Goal: Information Seeking & Learning: Check status

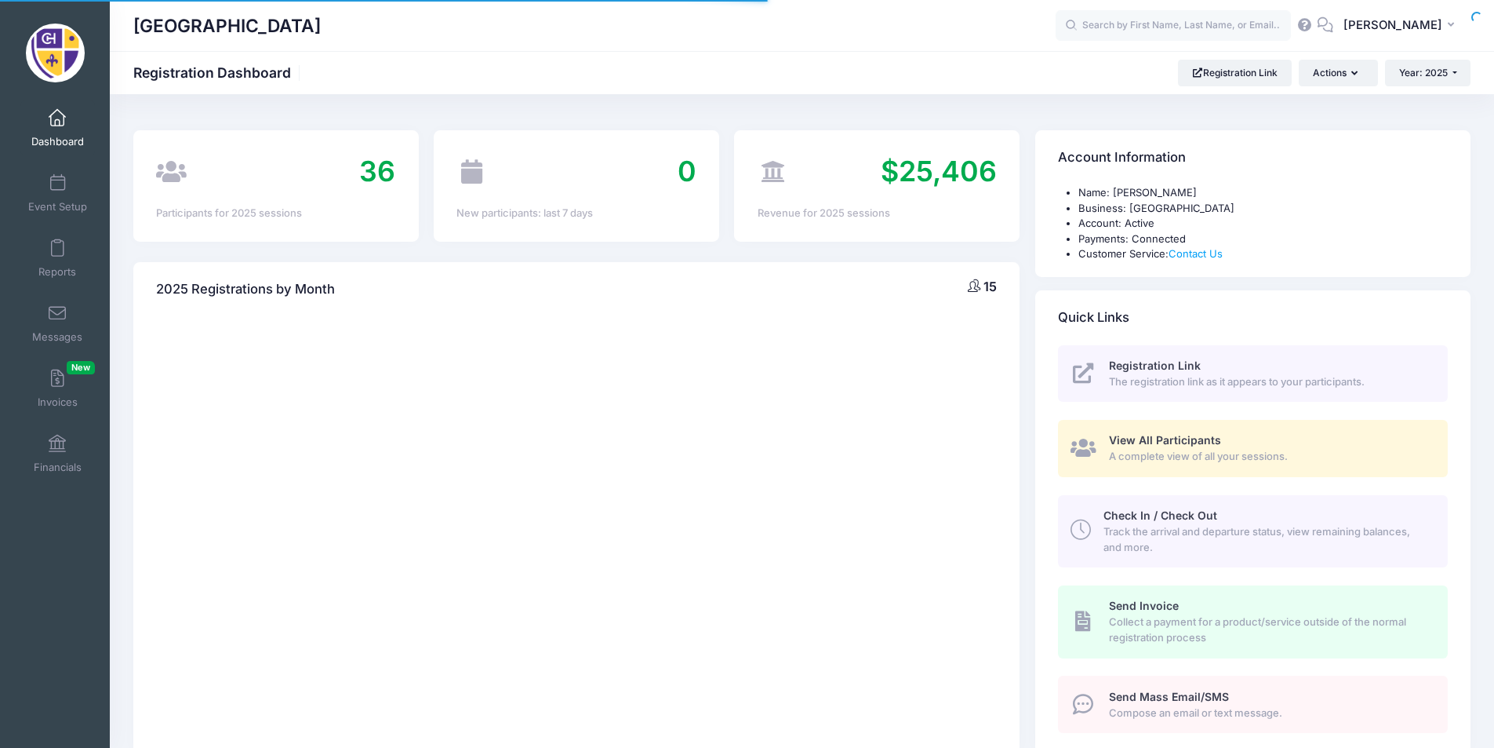
select select
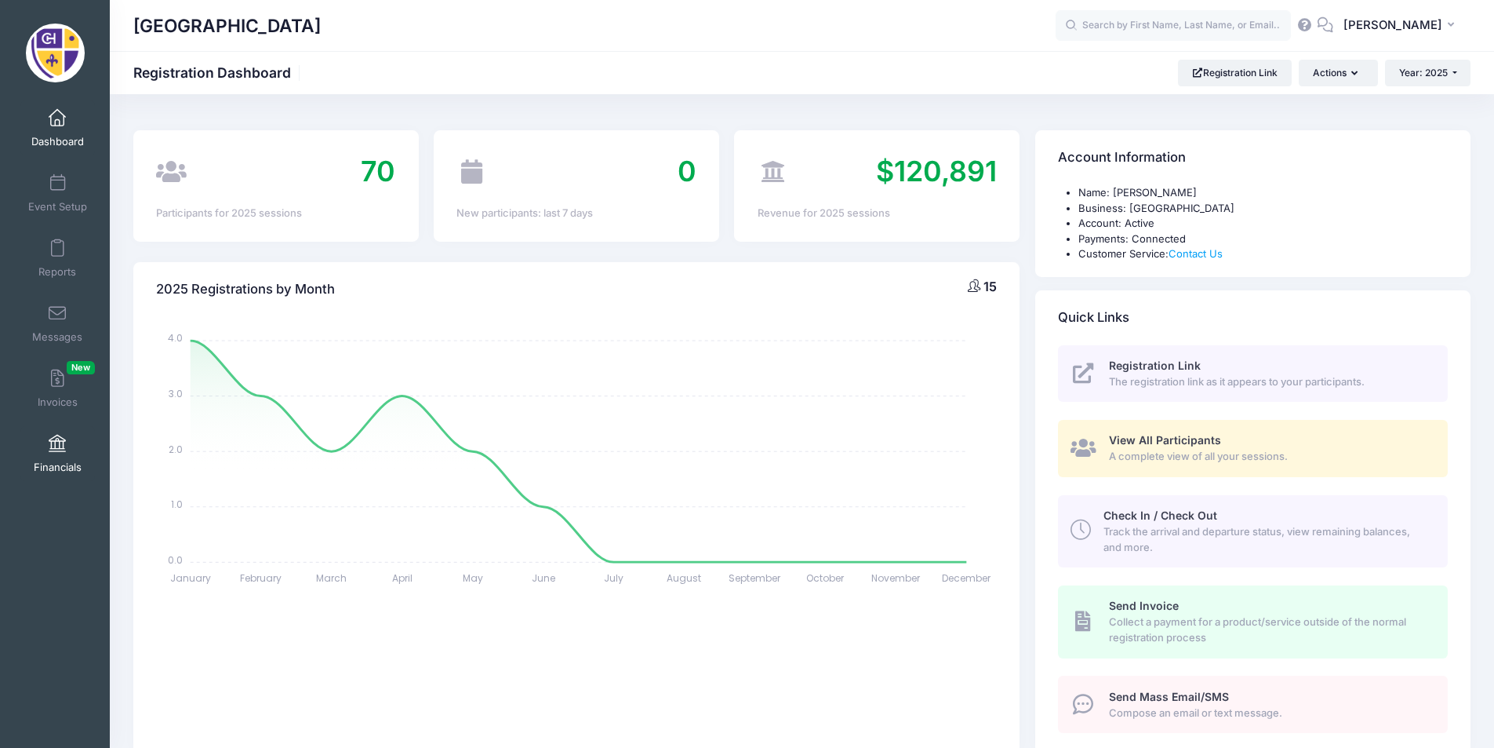
click at [45, 457] on link "Financials" at bounding box center [57, 453] width 75 height 55
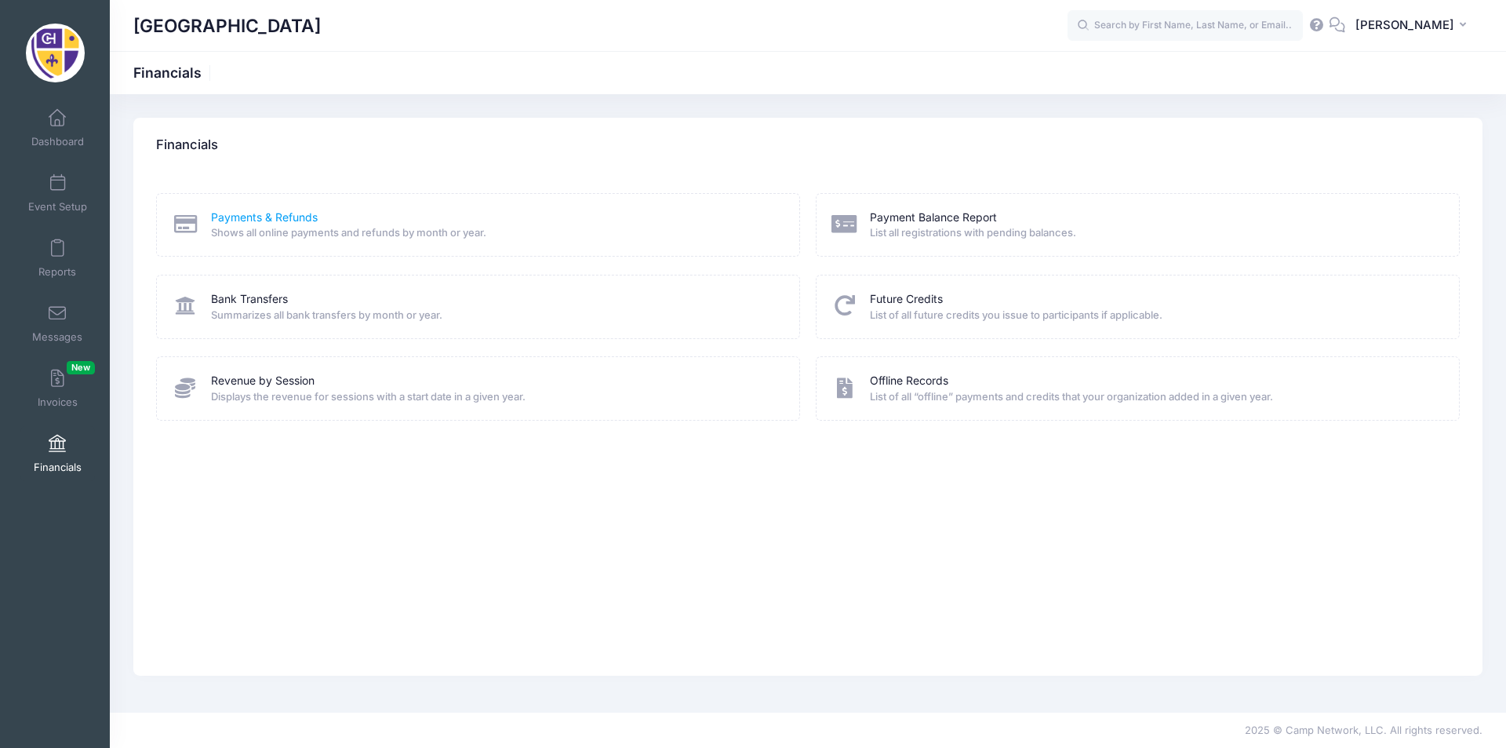
click at [282, 213] on link "Payments & Refunds" at bounding box center [264, 217] width 107 height 16
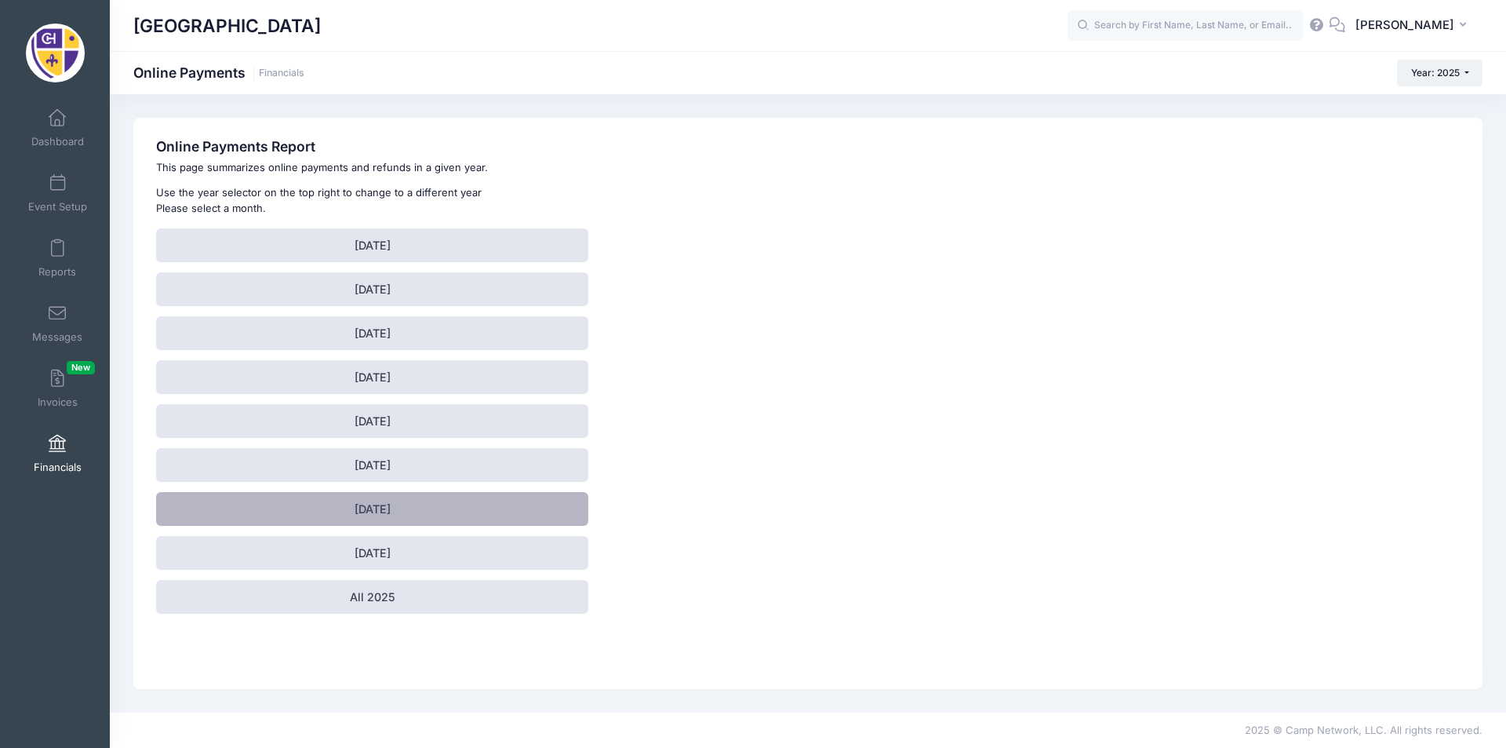
click at [430, 502] on link "July 2025" at bounding box center [372, 509] width 432 height 34
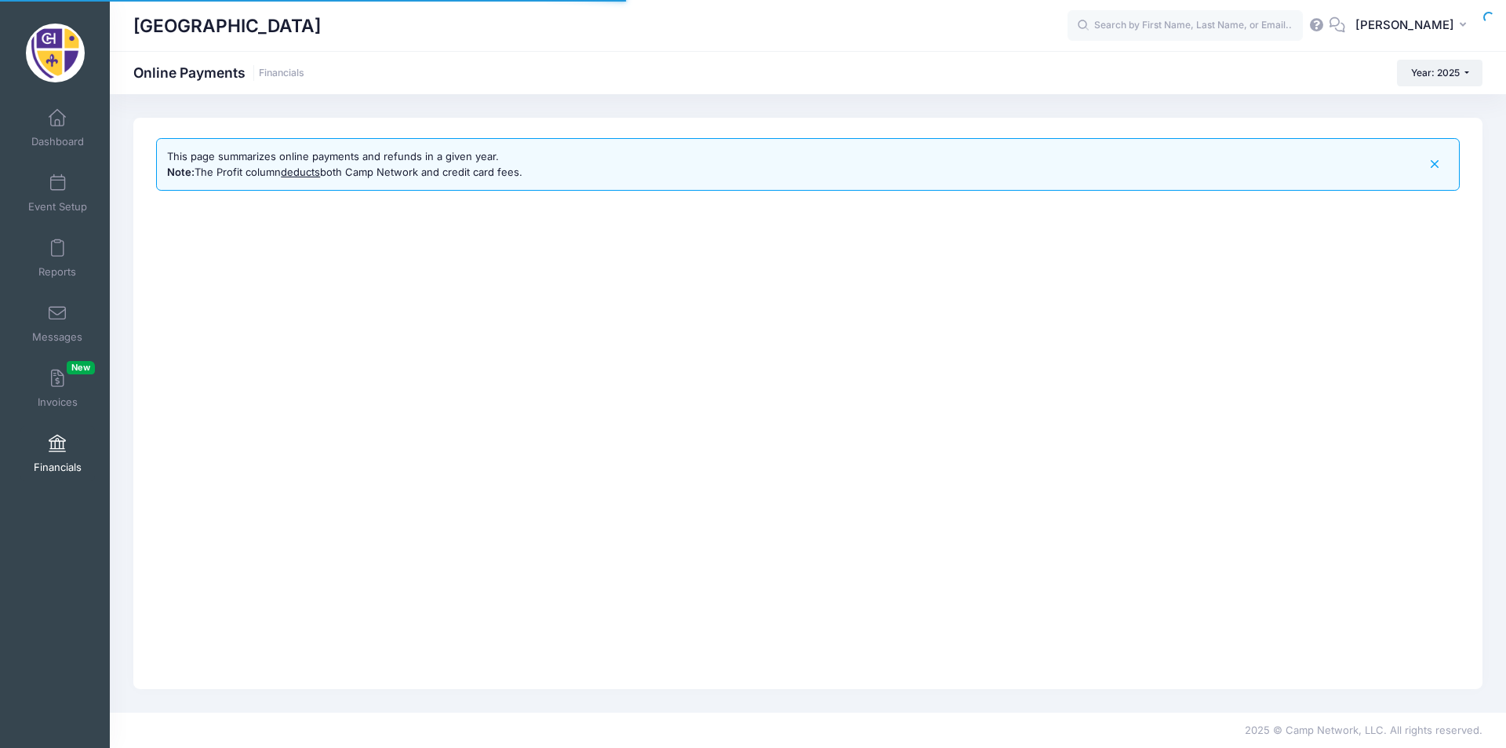
select select "10"
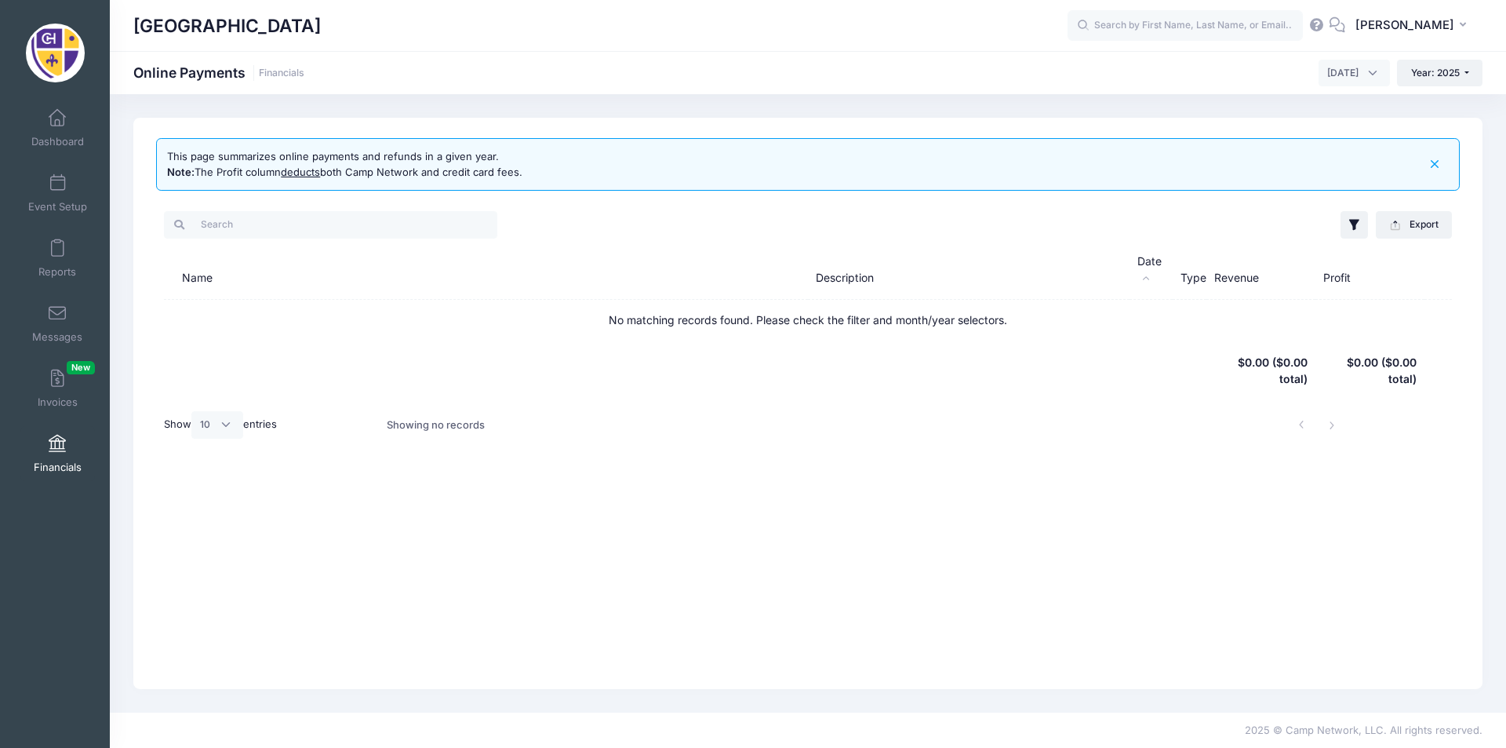
click at [1367, 76] on span "[DATE]" at bounding box center [1354, 73] width 71 height 27
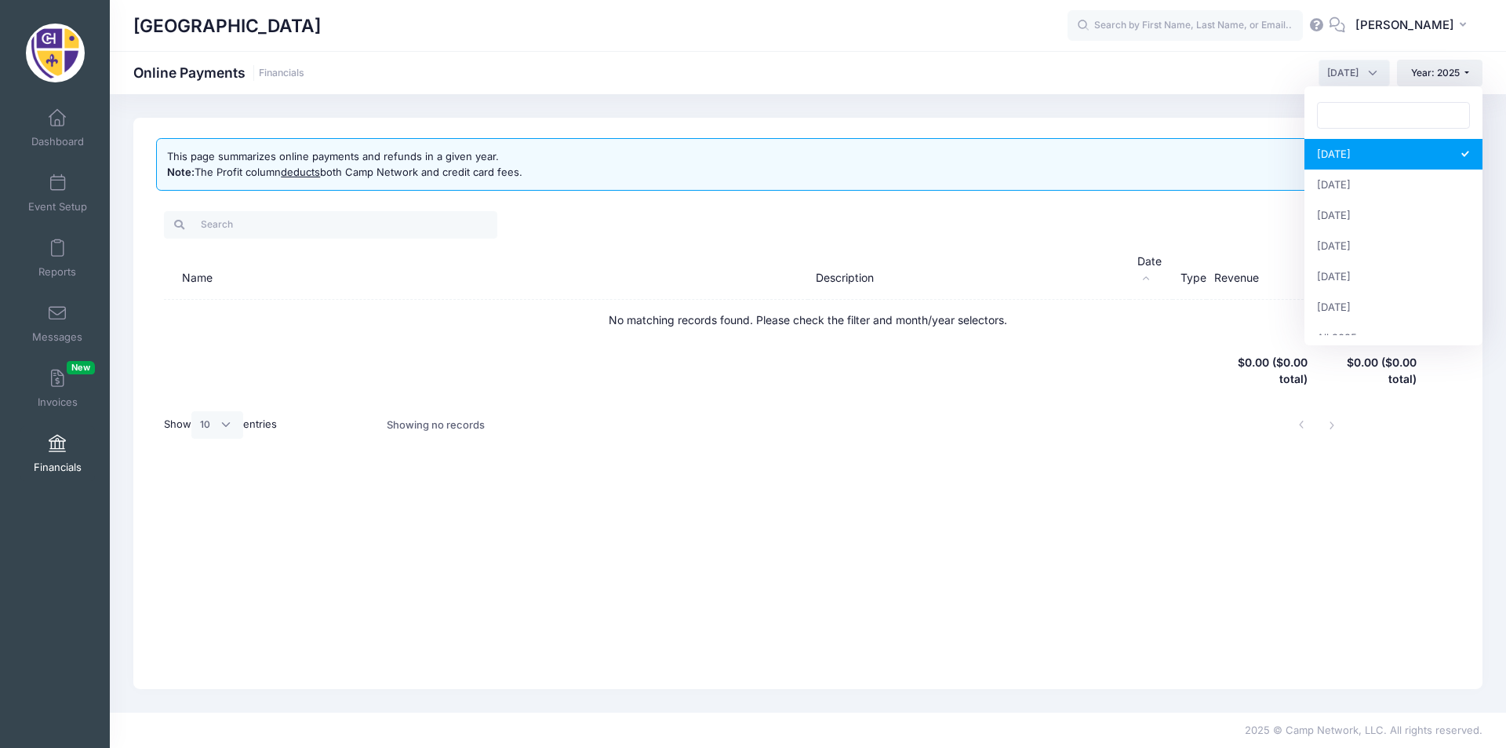
scroll to position [202, 0]
click at [1327, 73] on span "August 2025" at bounding box center [1342, 73] width 31 height 14
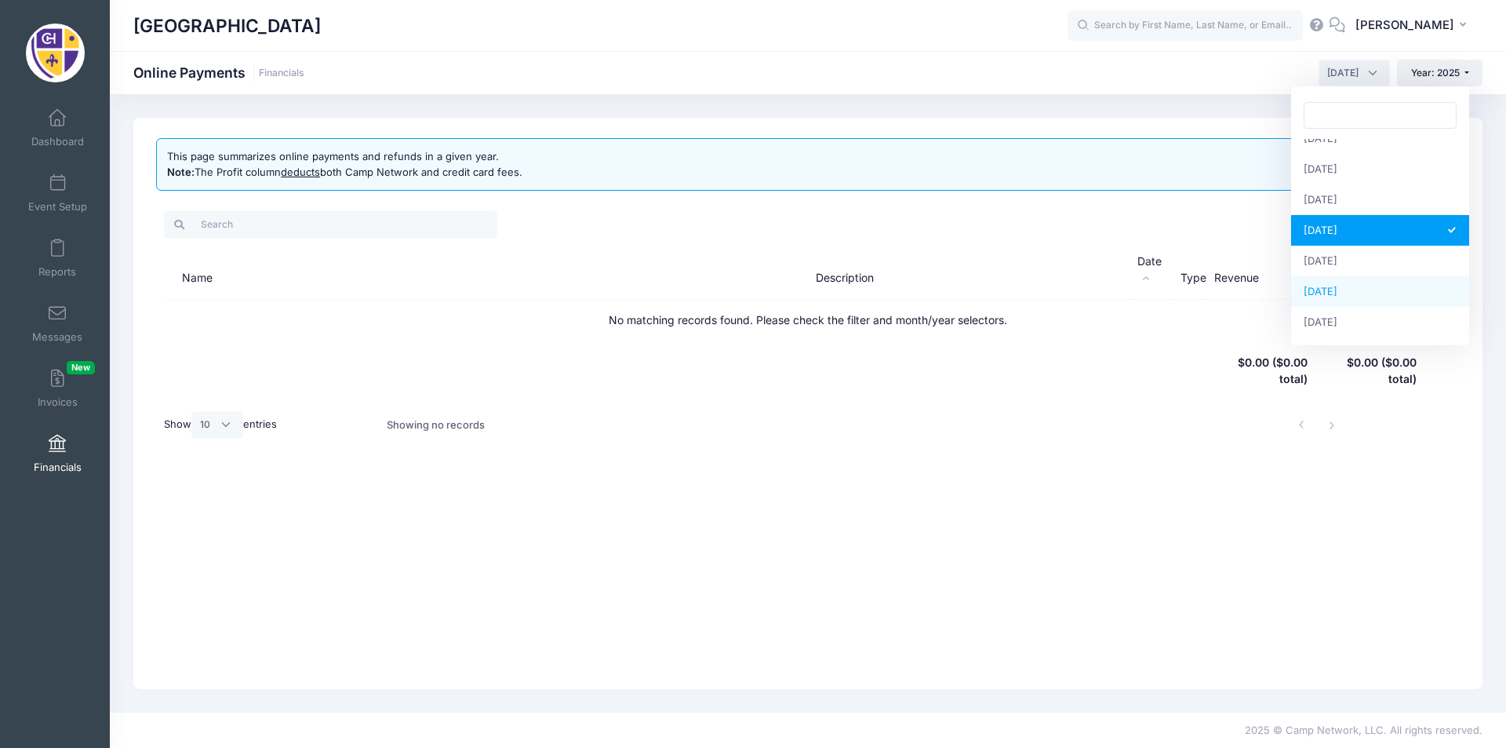
scroll to position [105, 0]
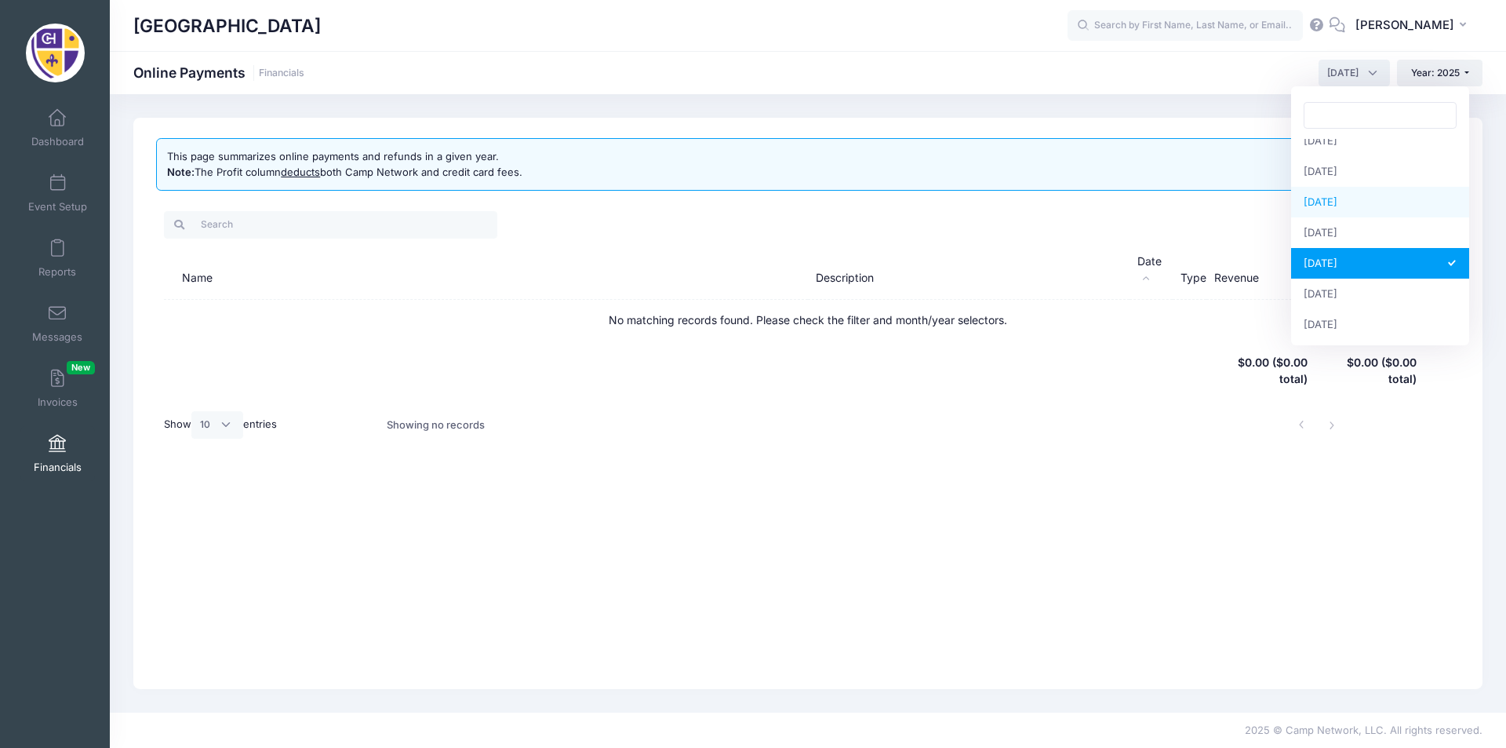
select select "6"
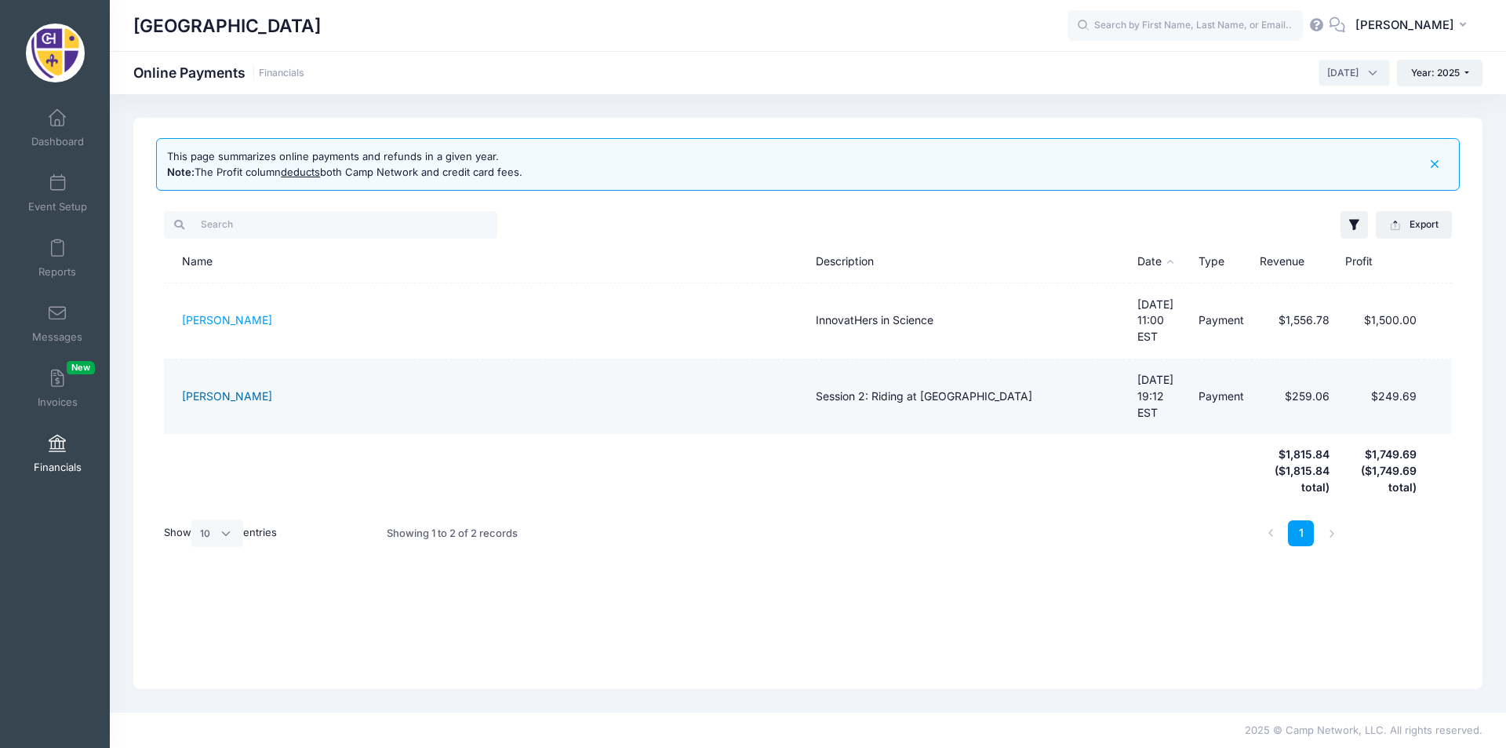
click at [227, 389] on link "[PERSON_NAME]" at bounding box center [227, 395] width 90 height 13
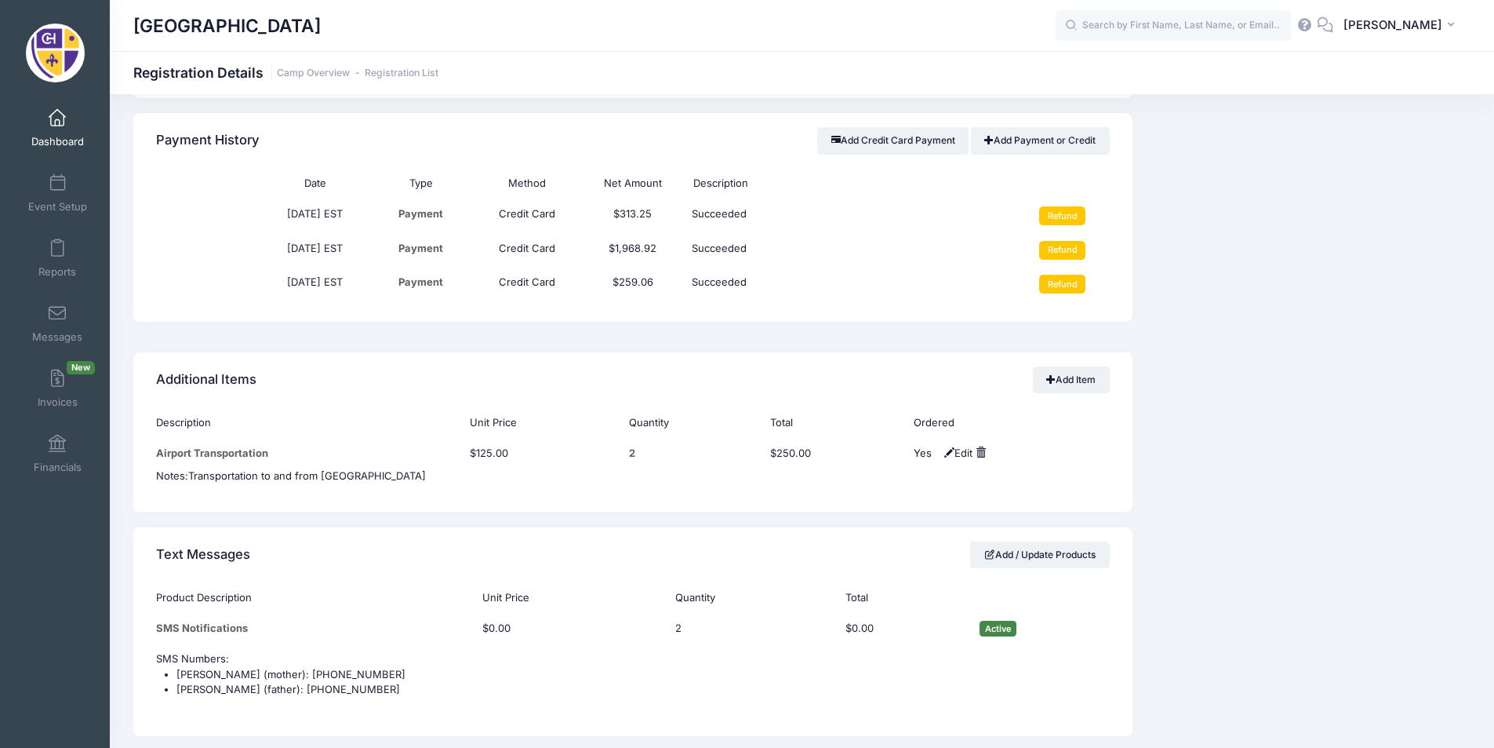
scroll to position [2118, 0]
